Goal: Task Accomplishment & Management: Manage account settings

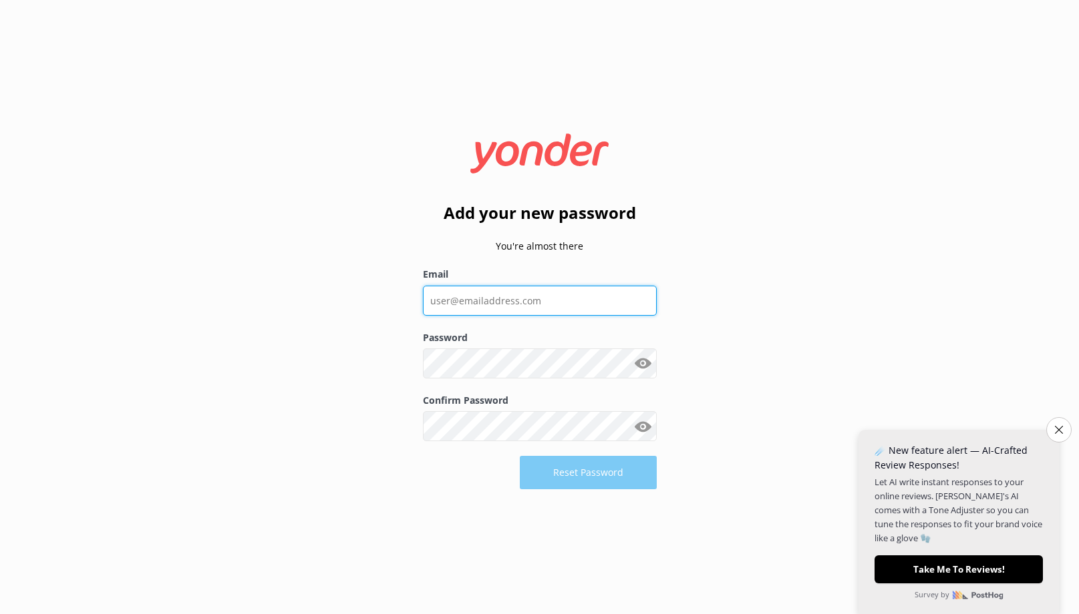
click at [558, 298] on input "Email" at bounding box center [540, 301] width 234 height 30
type input "[PERSON_NAME][EMAIL_ADDRESS][DOMAIN_NAME]"
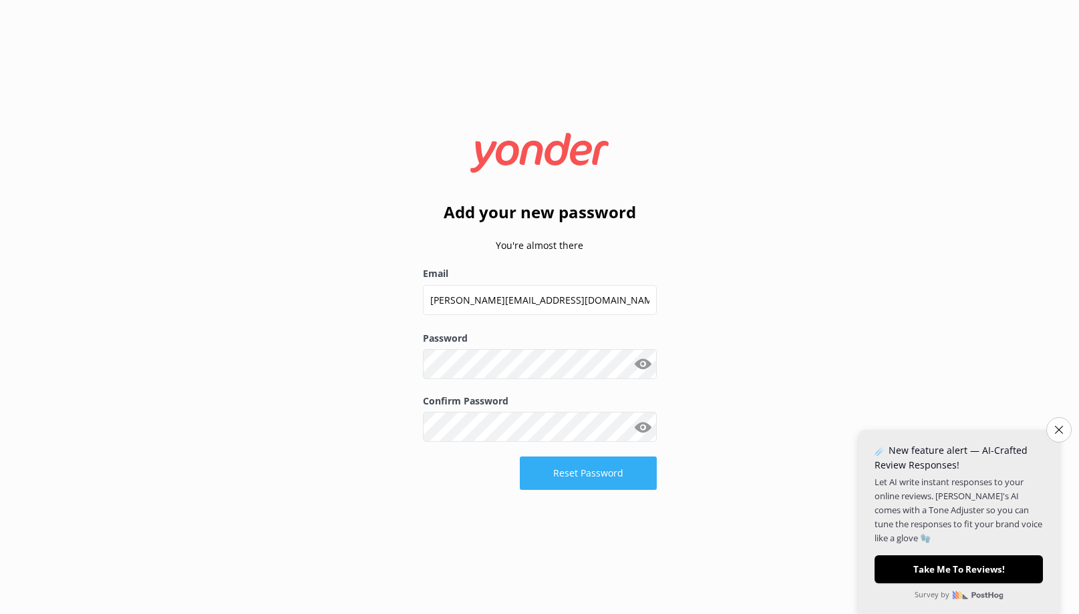
click at [615, 479] on button "Reset Password" at bounding box center [588, 473] width 137 height 33
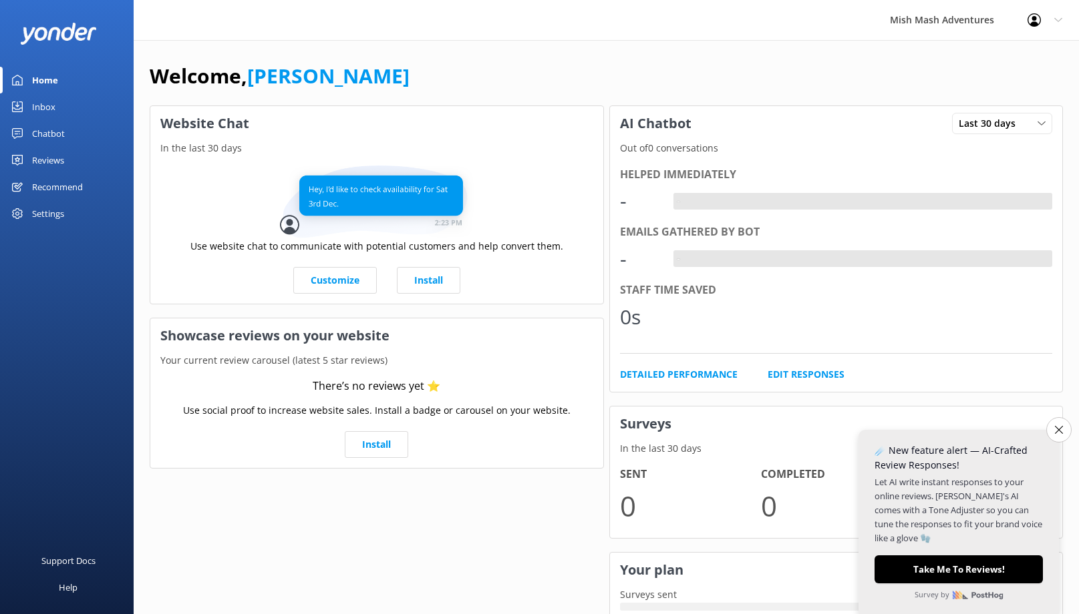
click at [430, 87] on div "Welcome, [PERSON_NAME]" at bounding box center [606, 82] width 913 height 45
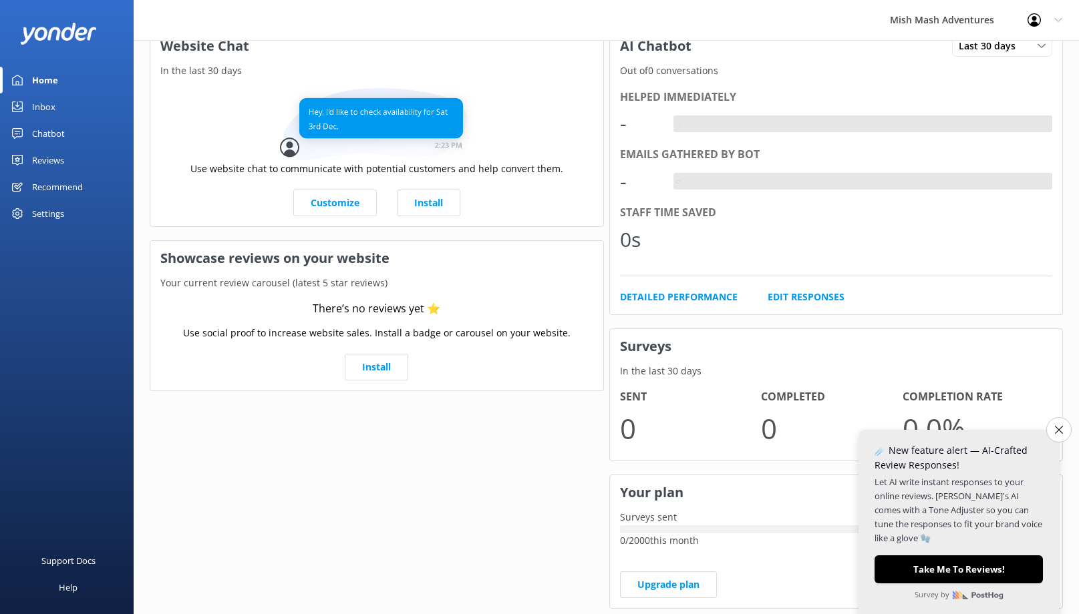
scroll to position [112, 0]
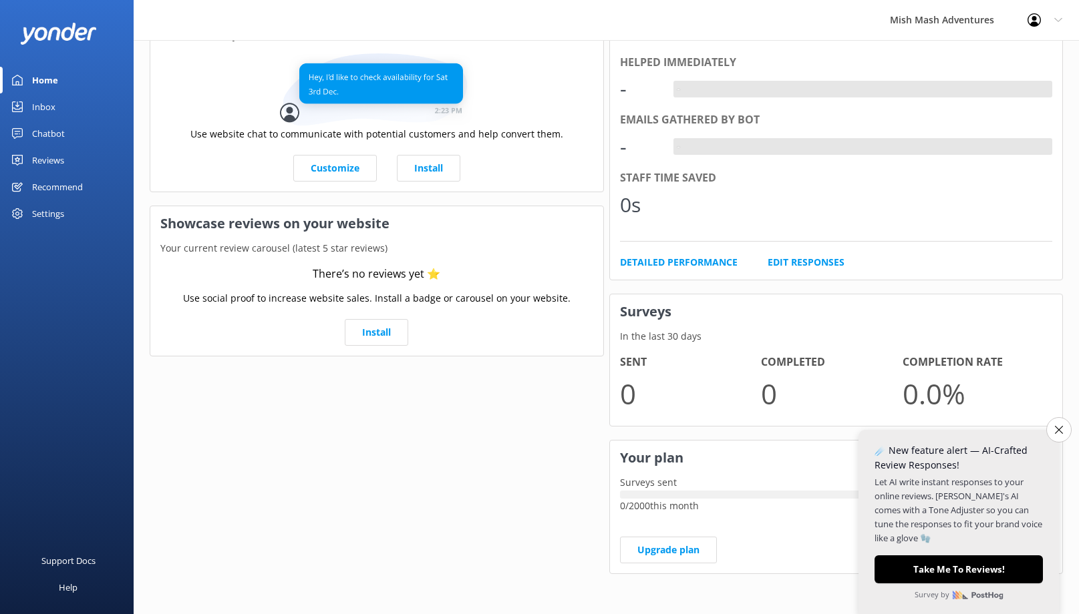
click at [508, 550] on div "Website Chat In the last 30 days Use website chat to communicate with potential…" at bounding box center [376, 291] width 459 height 600
